Goal: Transaction & Acquisition: Purchase product/service

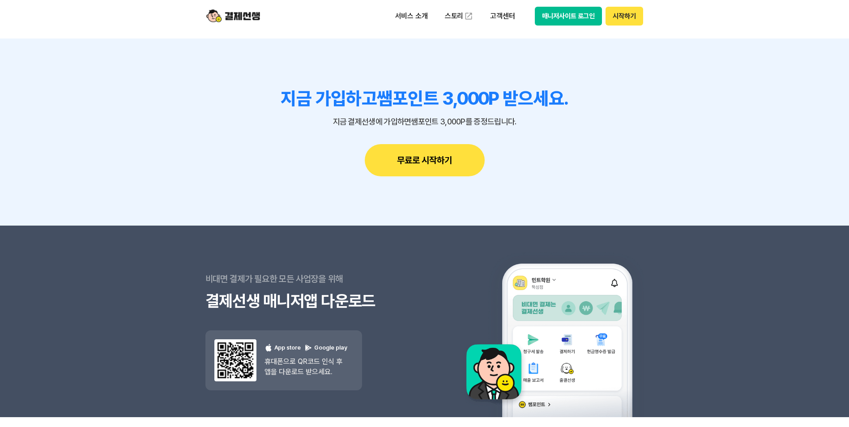
scroll to position [7857, 0]
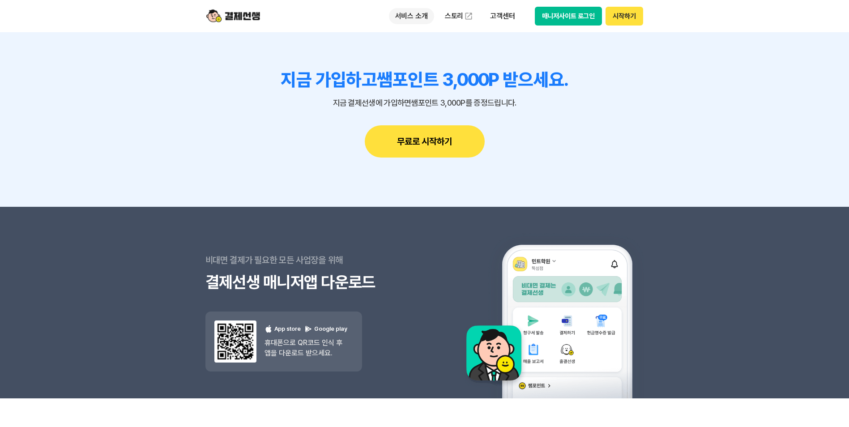
click at [413, 21] on p "서비스 소개" at bounding box center [411, 16] width 45 height 16
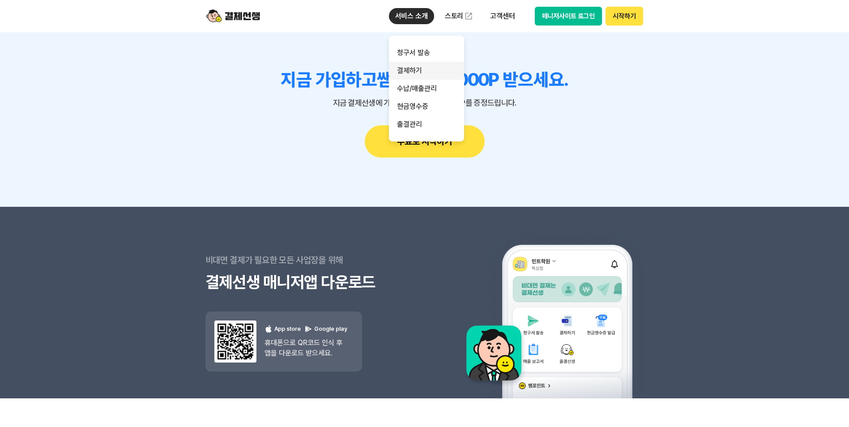
click at [418, 72] on link "결제하기" at bounding box center [426, 71] width 75 height 18
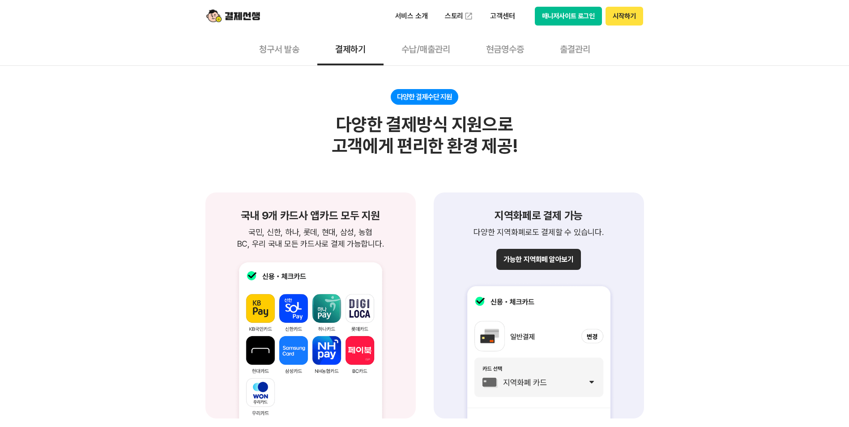
scroll to position [940, 0]
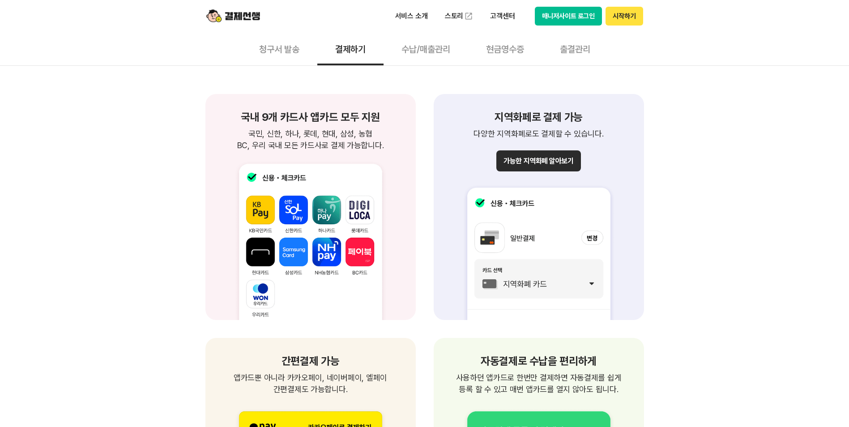
drag, startPoint x: 244, startPoint y: 113, endPoint x: 389, endPoint y: 145, distance: 148.1
click at [389, 145] on div "국내 9개 카드사 앱카드 모두 지원 국민, 신한, 하나, 롯데, 현대, 삼성, 농협 BC, 우리 국내 모든 카드사로 결제 가능합니다. 국민, …" at bounding box center [310, 131] width 189 height 39
drag, startPoint x: 389, startPoint y: 145, endPoint x: 610, endPoint y: 133, distance: 221.8
click at [610, 133] on div "지역화페로 결제 가능 다양한 지역화폐로도 결제할 수 있습니다. 가능한 지역화폐 알아보기" at bounding box center [539, 207] width 210 height 226
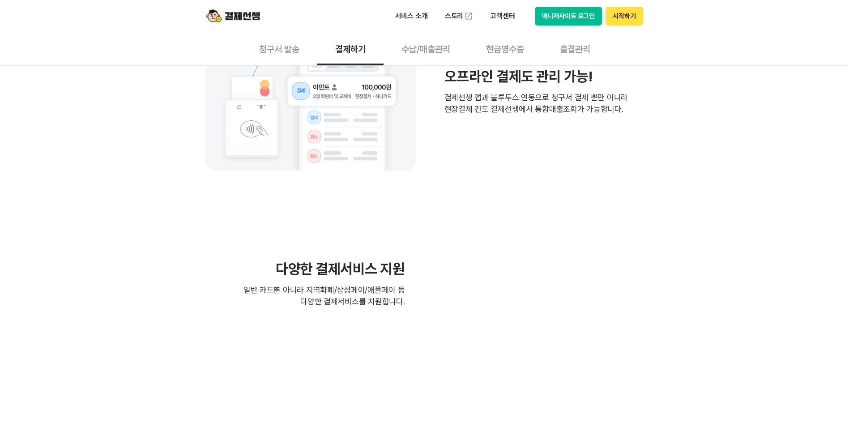
scroll to position [1879, 0]
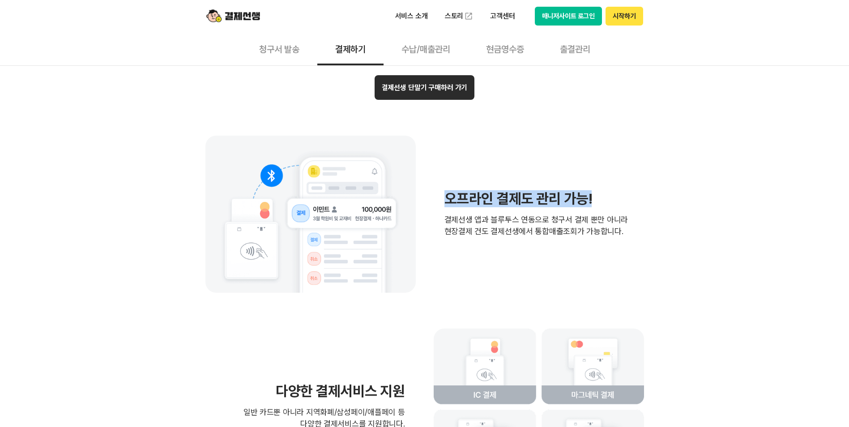
drag, startPoint x: 444, startPoint y: 200, endPoint x: 607, endPoint y: 202, distance: 162.5
click at [607, 202] on h3 "오프라인 결제도 관리 가능!" at bounding box center [536, 199] width 184 height 14
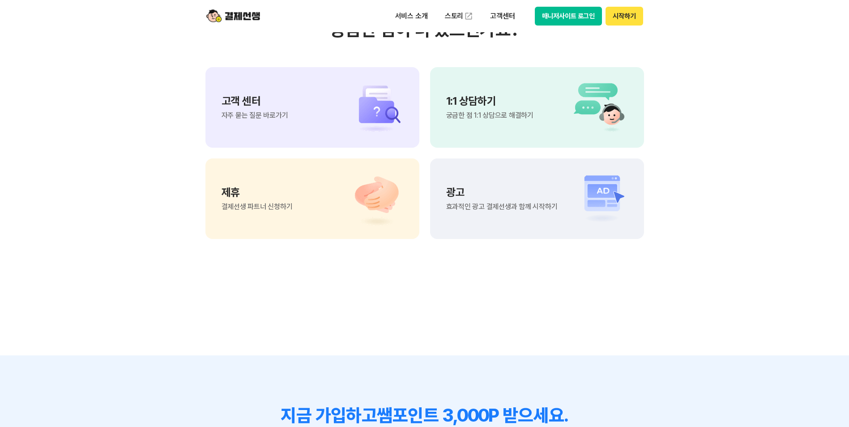
scroll to position [2461, 0]
